Goal: Information Seeking & Learning: Learn about a topic

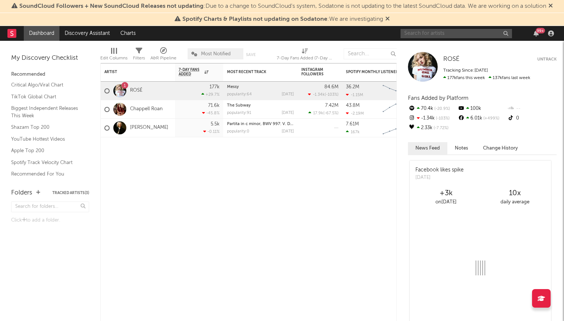
click at [484, 34] on input "text" at bounding box center [456, 33] width 111 height 9
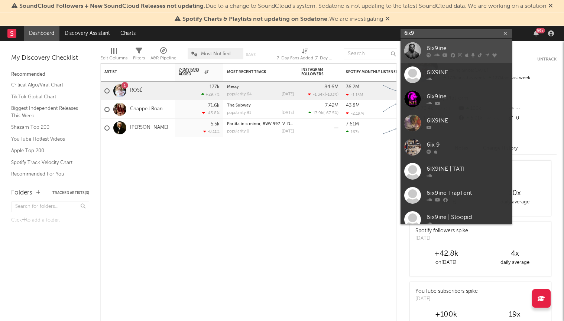
type input "6ix9"
click at [441, 47] on div "6ix9ine" at bounding box center [468, 48] width 82 height 9
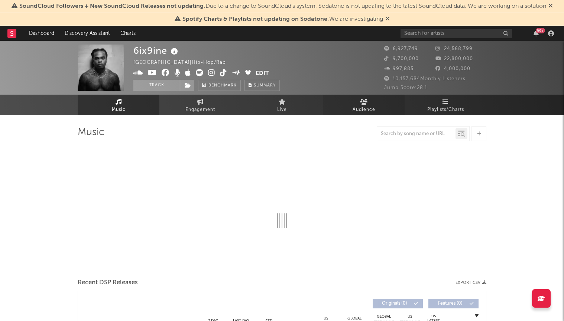
select select "6m"
